Goal: Complete application form

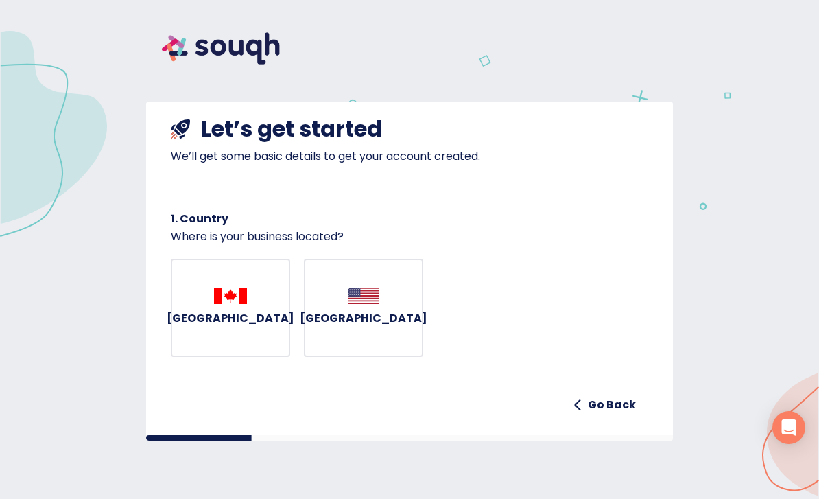
click at [245, 299] on img "button" at bounding box center [230, 295] width 33 height 16
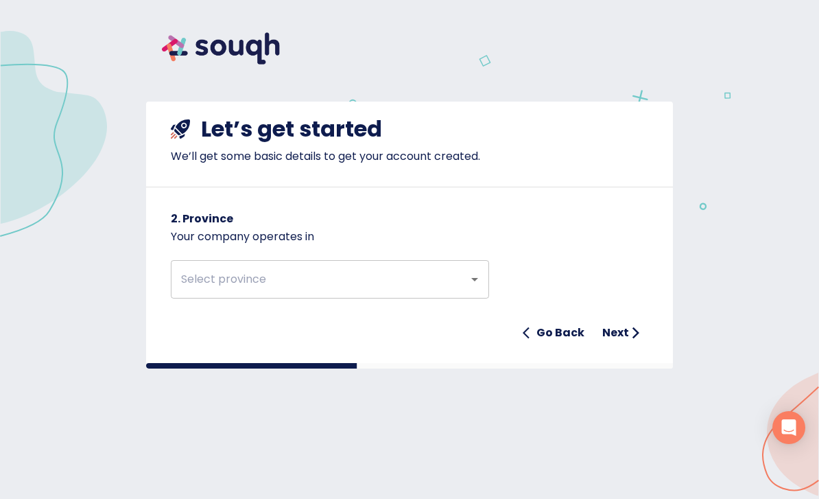
click at [467, 276] on icon "Open" at bounding box center [474, 279] width 16 height 16
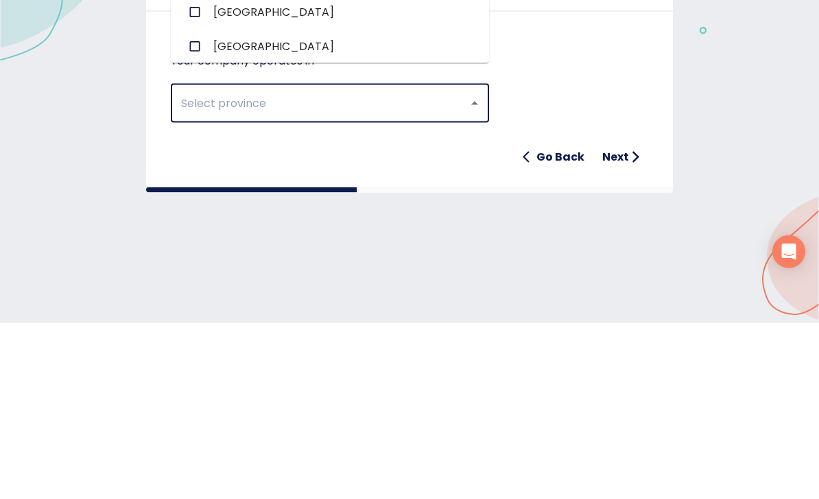
type input "[GEOGRAPHIC_DATA]"
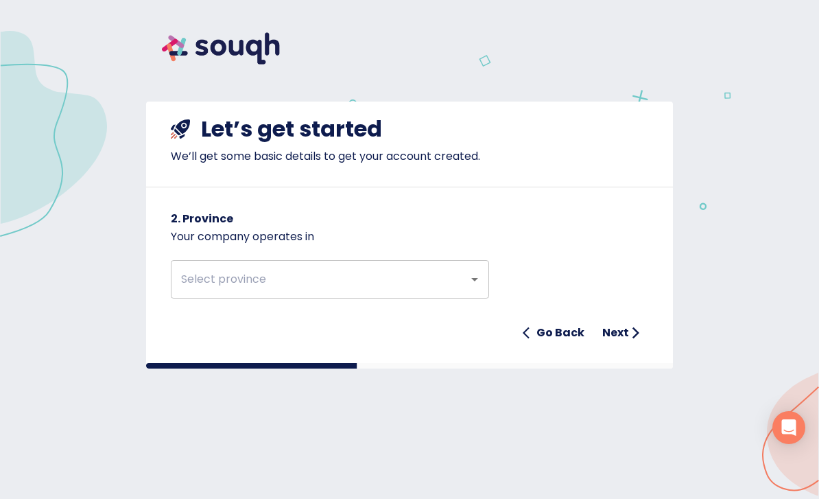
click at [621, 328] on div "Go Back Next" at bounding box center [409, 332] width 477 height 27
click at [467, 288] on div "​" at bounding box center [330, 279] width 318 height 38
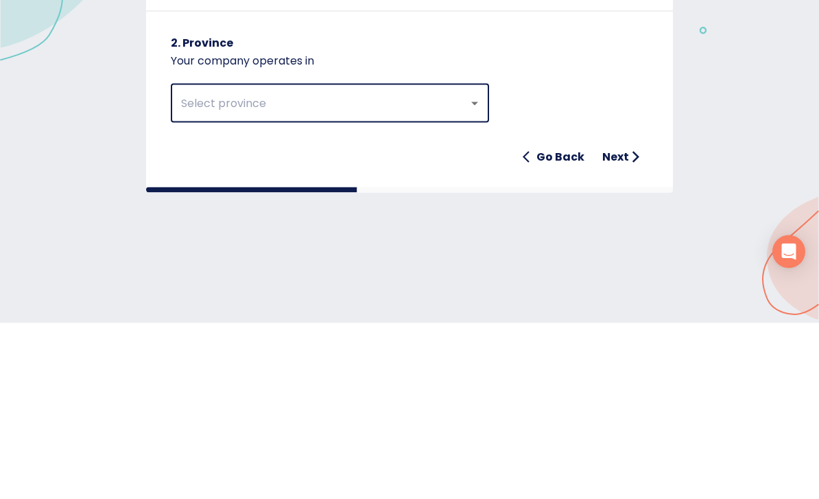
type input "[GEOGRAPHIC_DATA]"
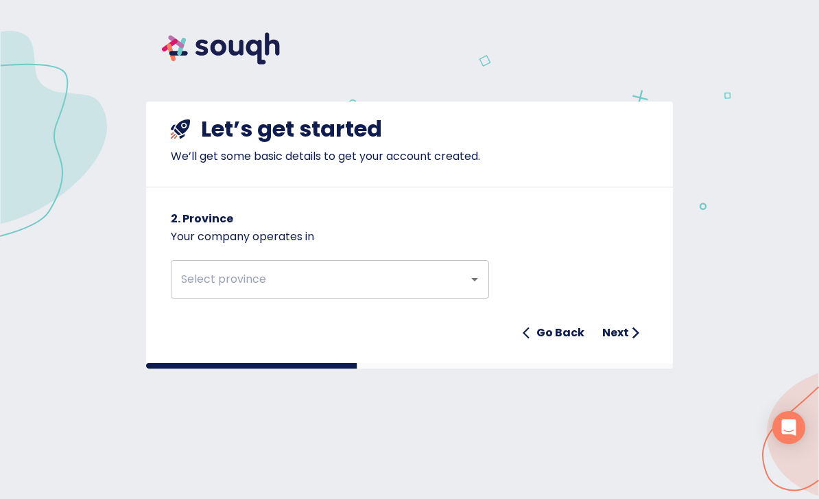
click at [470, 281] on icon "Open" at bounding box center [474, 279] width 16 height 16
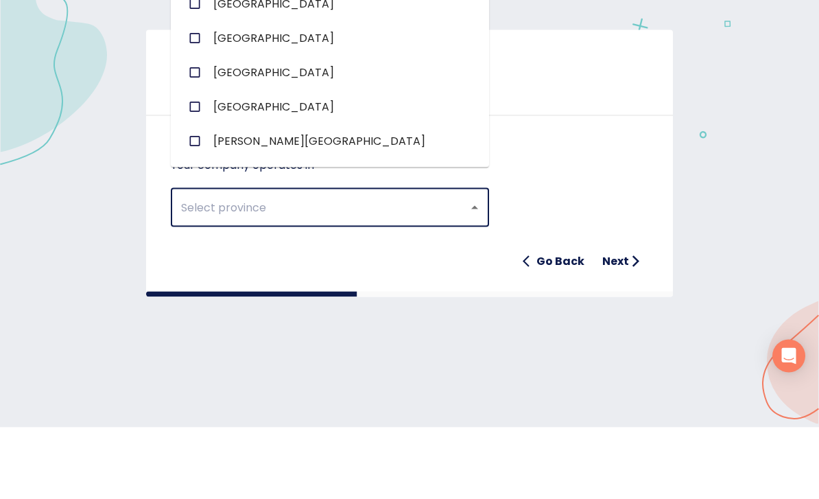
scroll to position [167, 0]
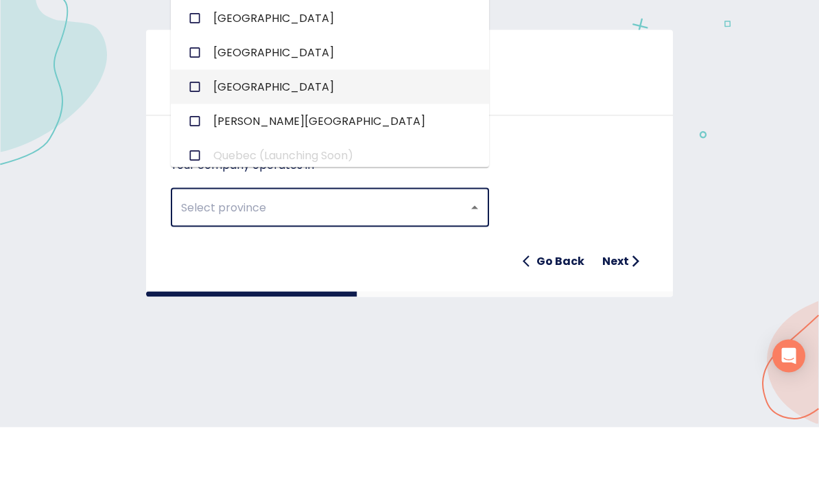
click at [230, 150] on span "[GEOGRAPHIC_DATA]" at bounding box center [273, 158] width 121 height 16
checkbox input "true"
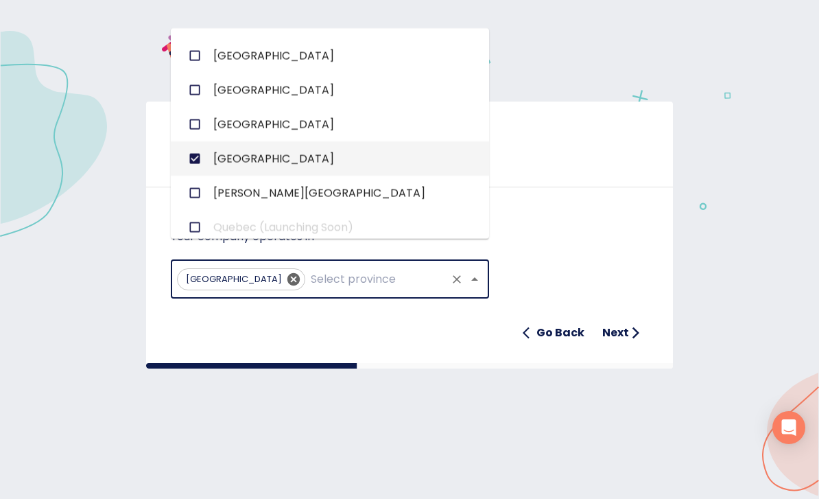
click at [612, 329] on h6 "Next" at bounding box center [615, 332] width 27 height 19
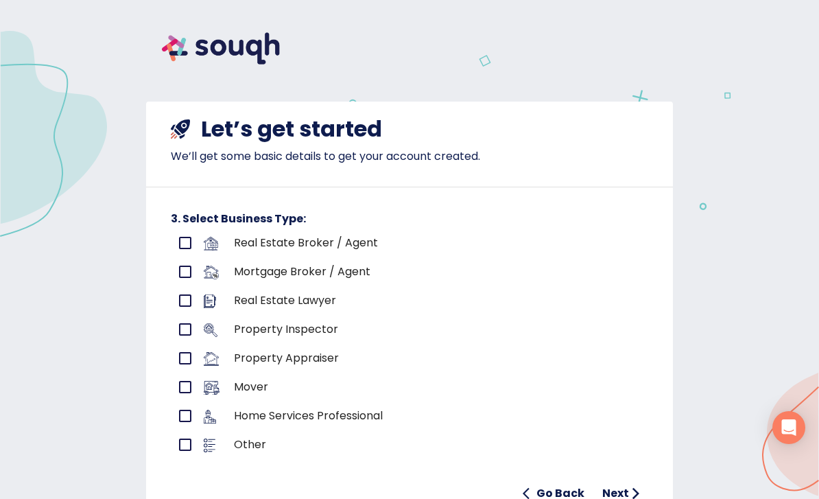
click at [186, 245] on input "primary checkbox" at bounding box center [185, 242] width 29 height 29
checkbox input "true"
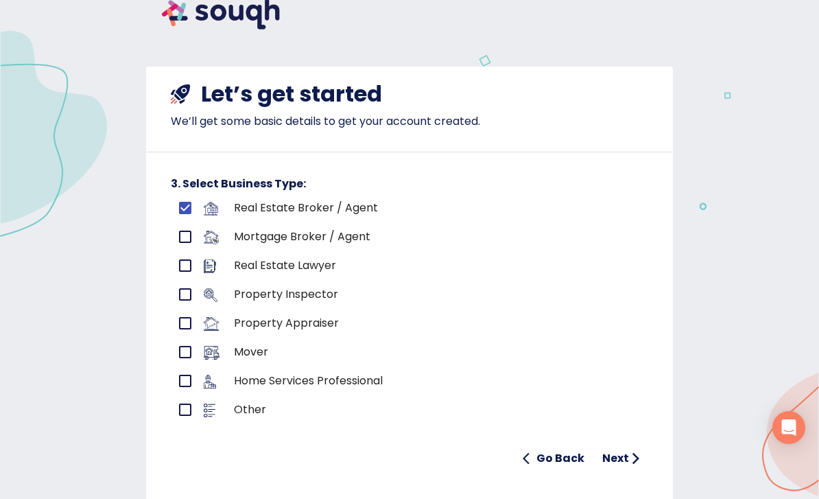
scroll to position [34, 0]
click at [619, 464] on h6 "Next" at bounding box center [615, 458] width 27 height 19
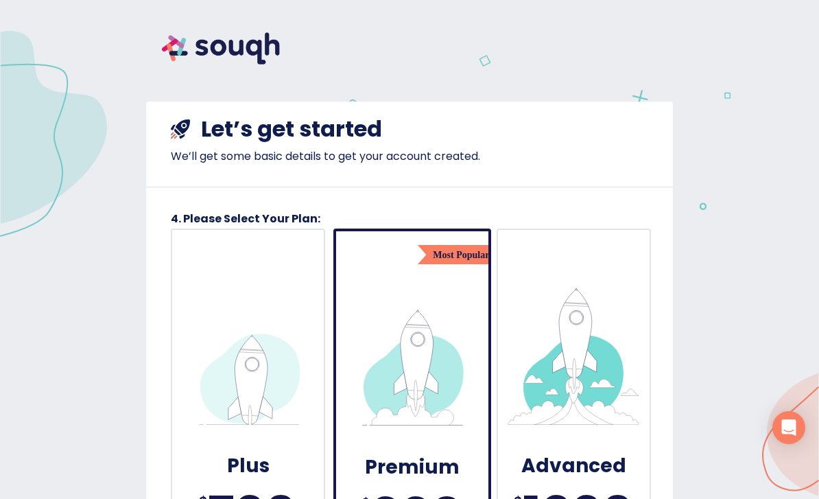
scroll to position [0, 0]
click at [245, 31] on img at bounding box center [220, 48] width 149 height 64
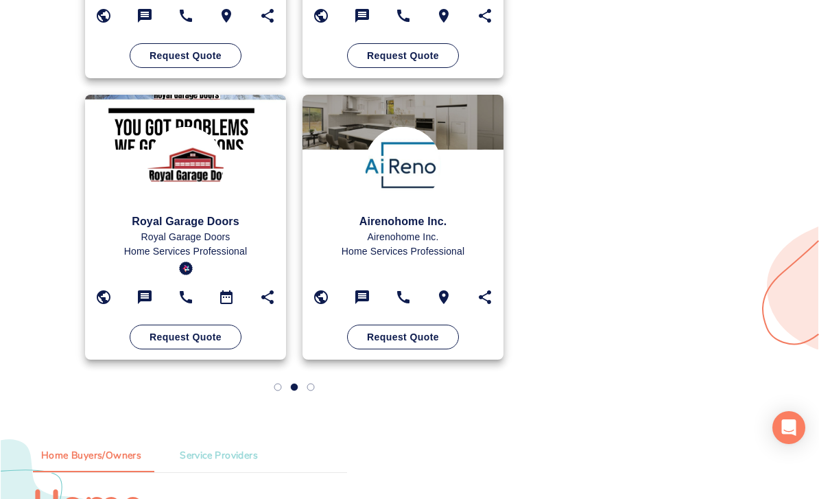
scroll to position [1005, 0]
